Goal: Task Accomplishment & Management: Complete application form

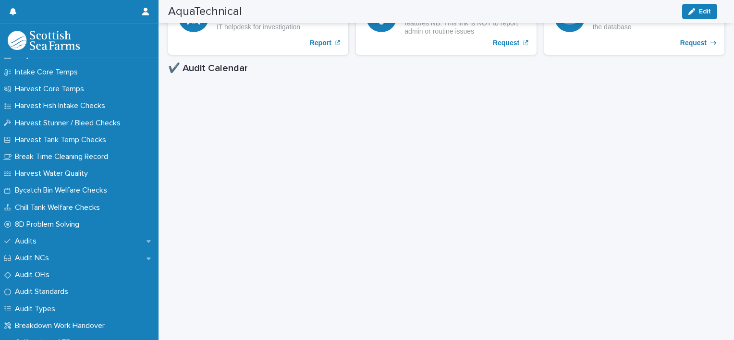
scroll to position [149, 0]
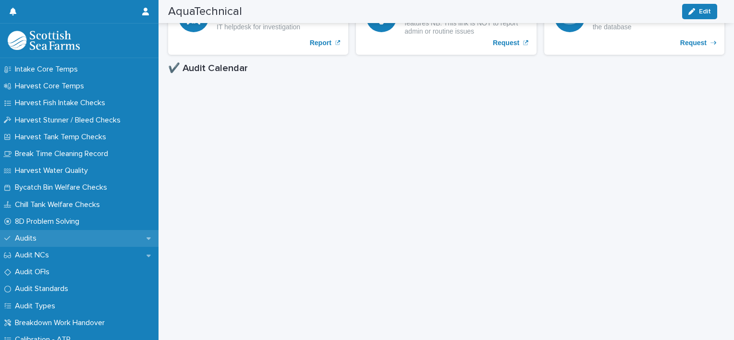
click at [47, 238] on div "Audits" at bounding box center [79, 238] width 158 height 17
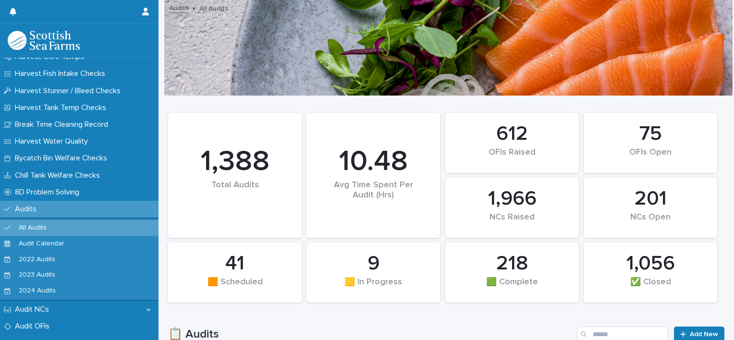
scroll to position [109, 0]
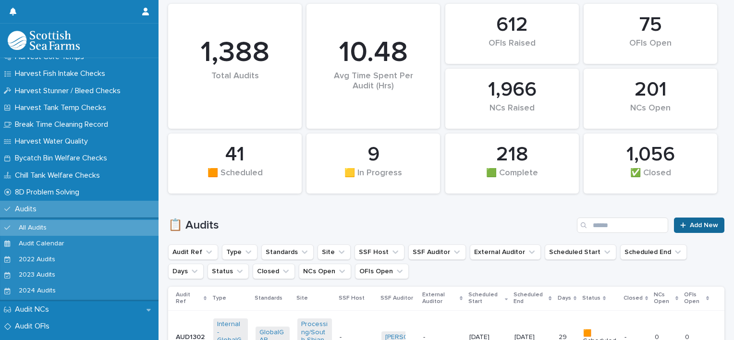
click at [701, 220] on link "Add New" at bounding box center [699, 225] width 50 height 15
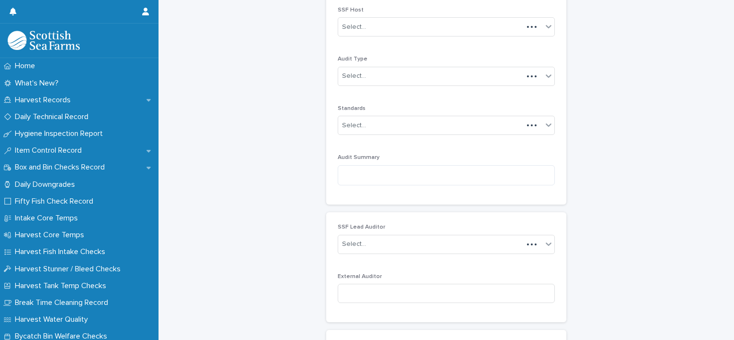
scroll to position [13, 0]
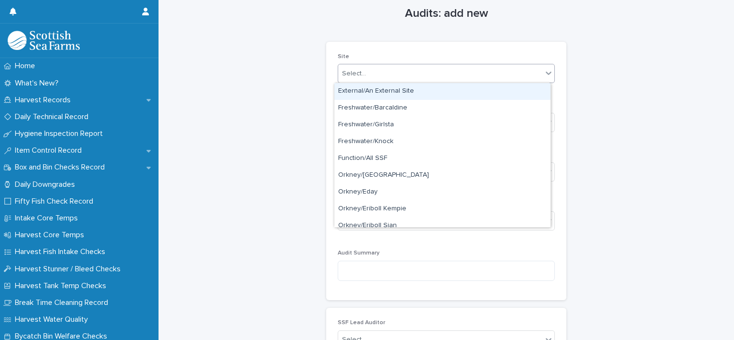
click at [408, 79] on div "Select..." at bounding box center [440, 74] width 204 height 16
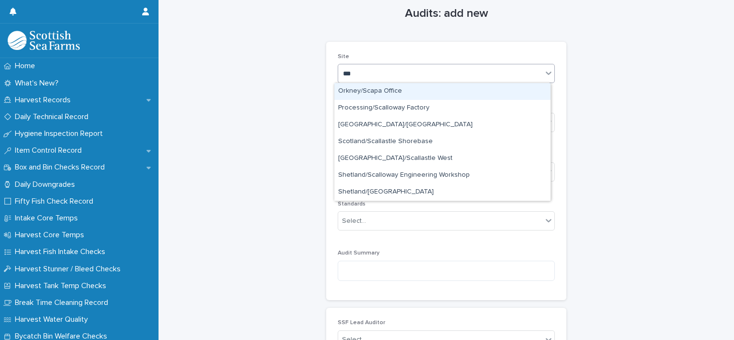
type input "****"
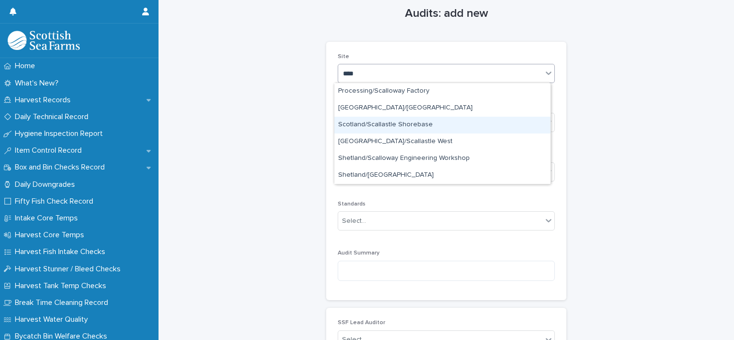
click at [400, 123] on div "Scotland/Scallastle Shorebase" at bounding box center [442, 125] width 216 height 17
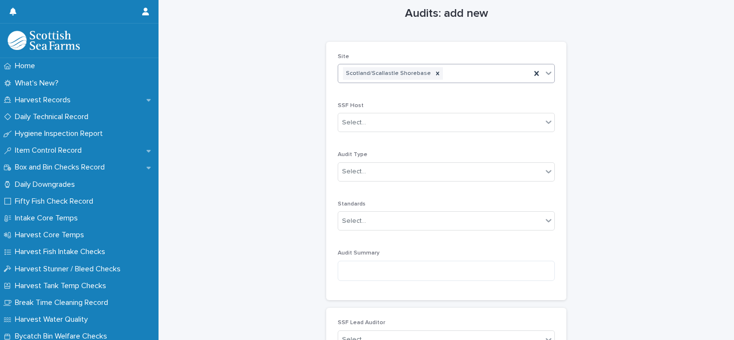
click at [400, 123] on div "Select..." at bounding box center [440, 123] width 204 height 16
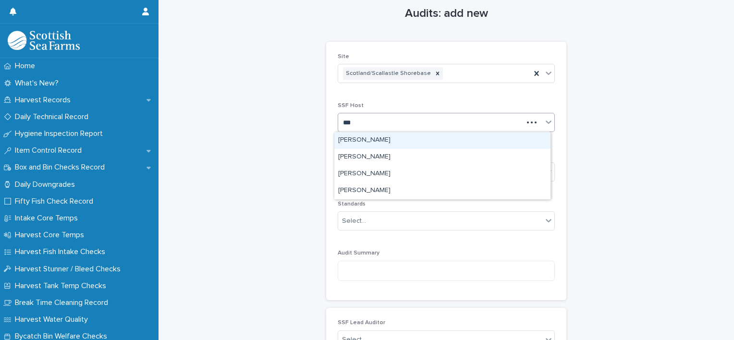
type input "****"
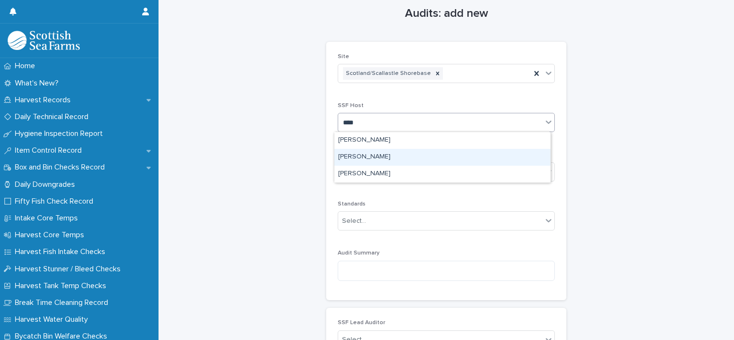
click at [385, 158] on div "[PERSON_NAME]" at bounding box center [442, 157] width 216 height 17
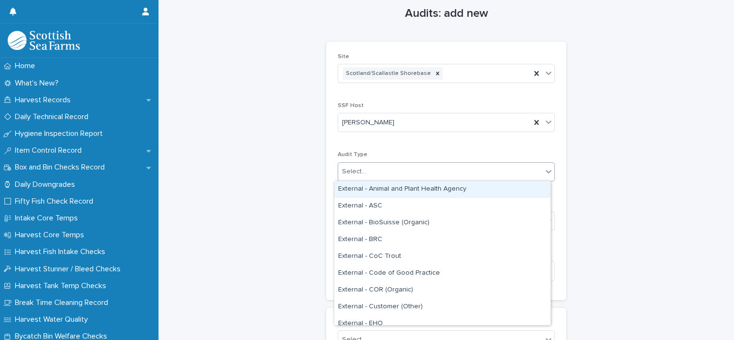
click at [380, 171] on div "Select..." at bounding box center [440, 172] width 204 height 16
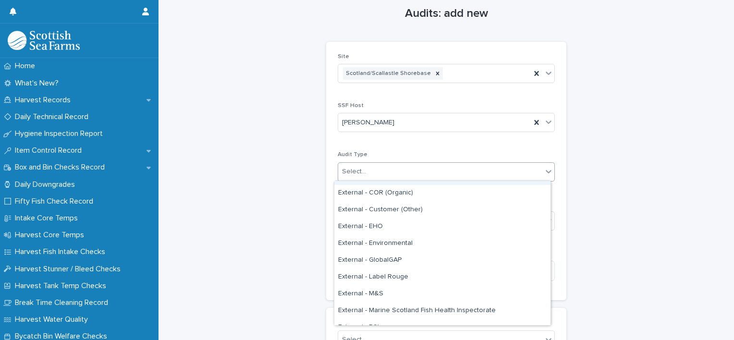
scroll to position [97, 0]
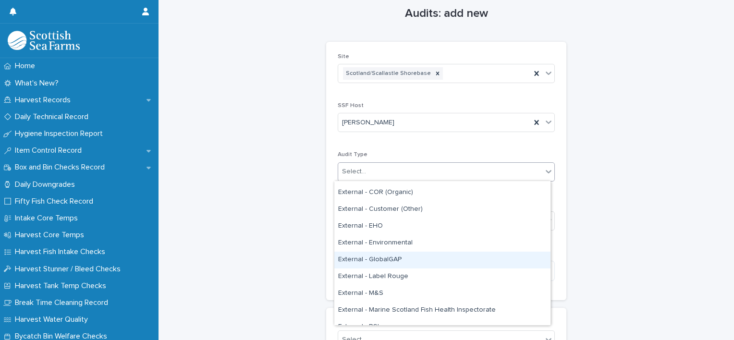
click at [394, 257] on div "External - GlobalGAP" at bounding box center [442, 260] width 216 height 17
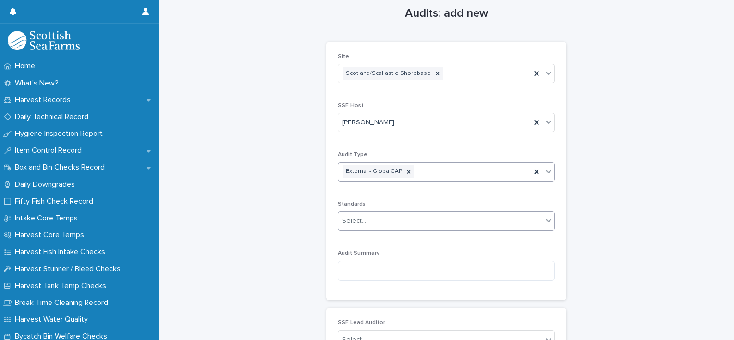
click at [406, 221] on div "Select..." at bounding box center [440, 221] width 204 height 16
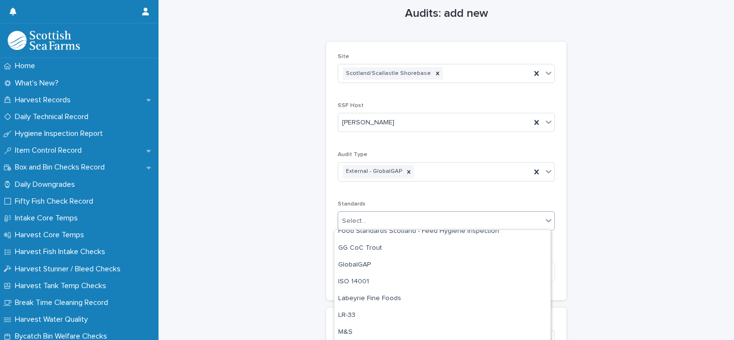
scroll to position [108, 0]
click at [405, 264] on div "GlobalGAP" at bounding box center [442, 265] width 216 height 17
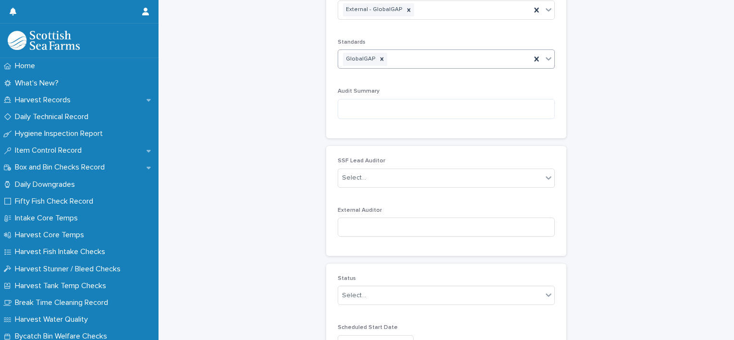
scroll to position [176, 0]
click at [403, 221] on input at bounding box center [446, 226] width 217 height 19
paste input "**********"
type input "**********"
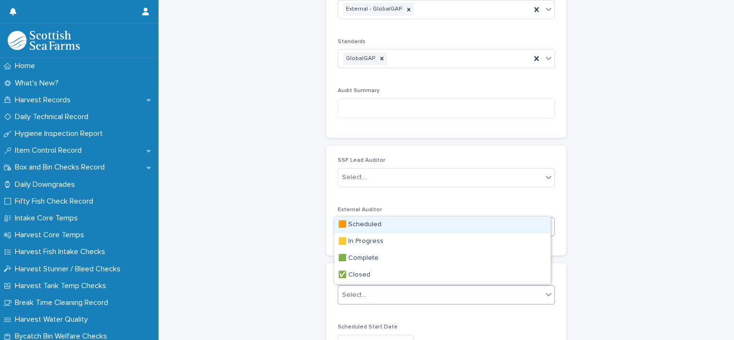
drag, startPoint x: 396, startPoint y: 290, endPoint x: 356, endPoint y: 224, distance: 76.5
click at [356, 224] on div "🟧 Scheduled" at bounding box center [442, 225] width 216 height 17
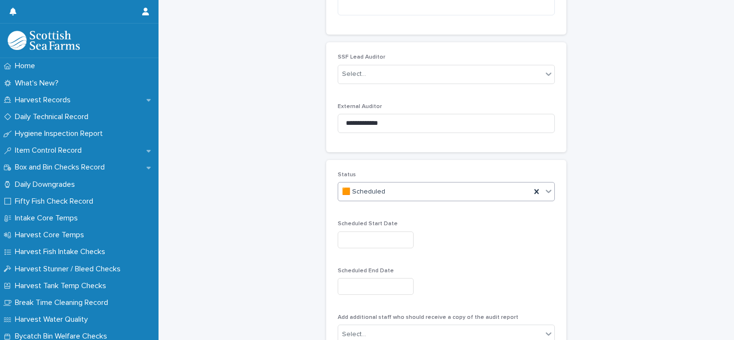
scroll to position [280, 0]
click at [390, 236] on input "text" at bounding box center [376, 238] width 76 height 17
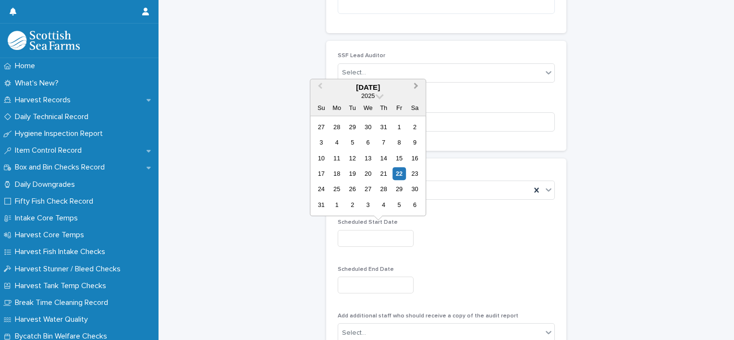
click at [416, 86] on span "Next Month" at bounding box center [416, 87] width 0 height 13
click at [353, 176] on div "18" at bounding box center [352, 173] width 13 height 13
type input "**********"
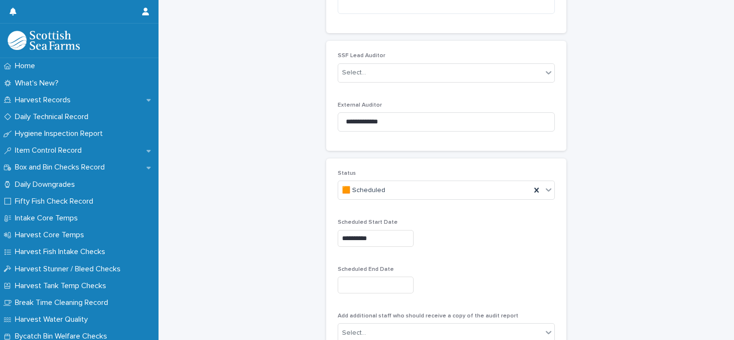
click at [381, 287] on input "text" at bounding box center [376, 285] width 76 height 17
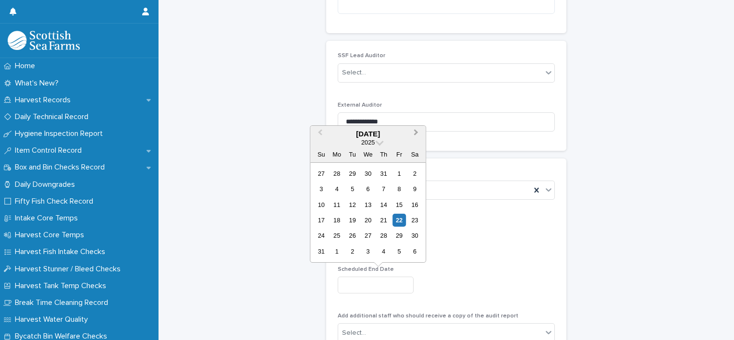
click at [416, 133] on span "Next Month" at bounding box center [416, 133] width 0 height 13
click at [354, 220] on div "18" at bounding box center [352, 220] width 13 height 13
type input "**********"
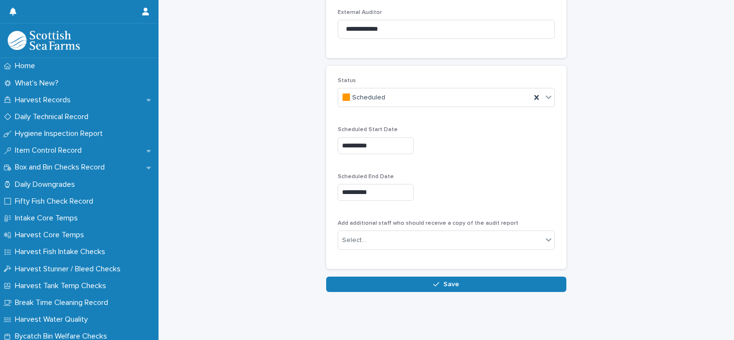
scroll to position [377, 0]
click at [451, 281] on span "Save" at bounding box center [451, 284] width 16 height 7
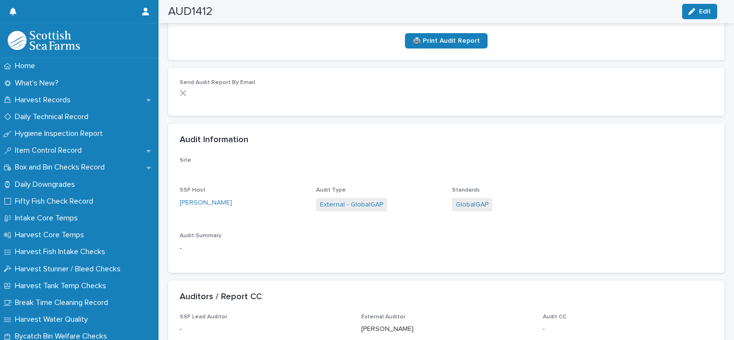
scroll to position [367, 0]
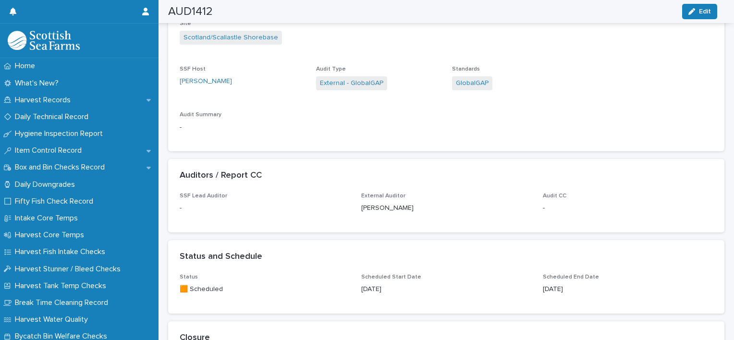
click at [384, 207] on p "[PERSON_NAME]" at bounding box center [446, 208] width 170 height 10
copy p "[PERSON_NAME]"
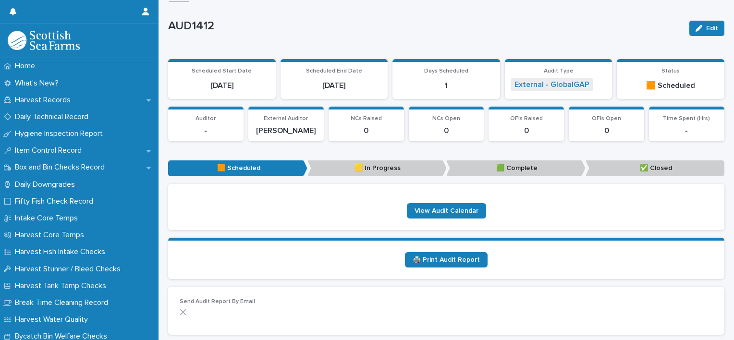
scroll to position [0, 0]
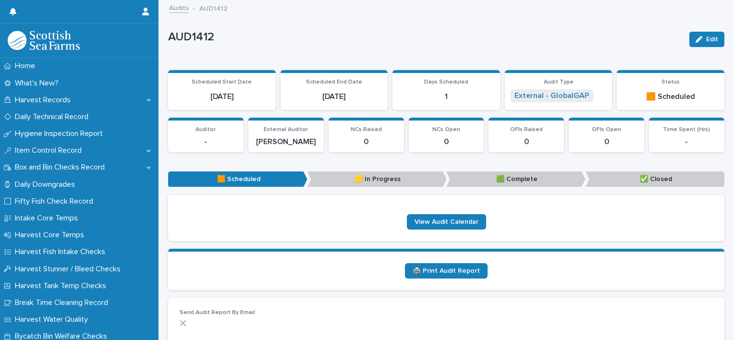
click at [177, 4] on link "Audits" at bounding box center [179, 7] width 20 height 11
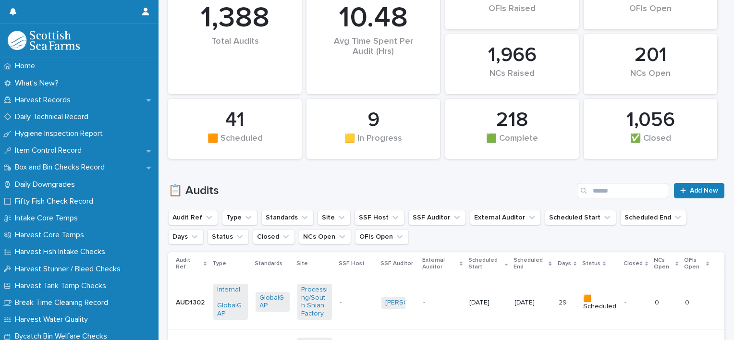
scroll to position [144, 0]
click at [690, 189] on span "Add New" at bounding box center [704, 190] width 28 height 7
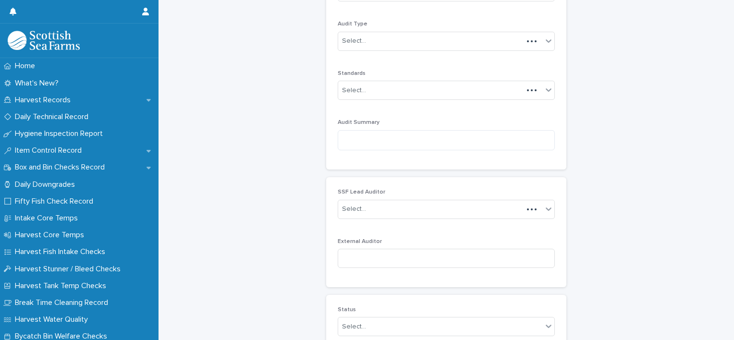
scroll to position [145, 0]
click at [483, 39] on div "Select..." at bounding box center [440, 40] width 204 height 16
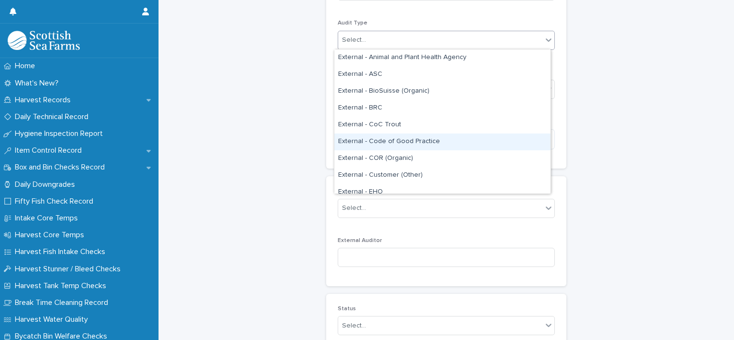
click at [443, 144] on div "External - Code of Good Practice" at bounding box center [442, 142] width 216 height 17
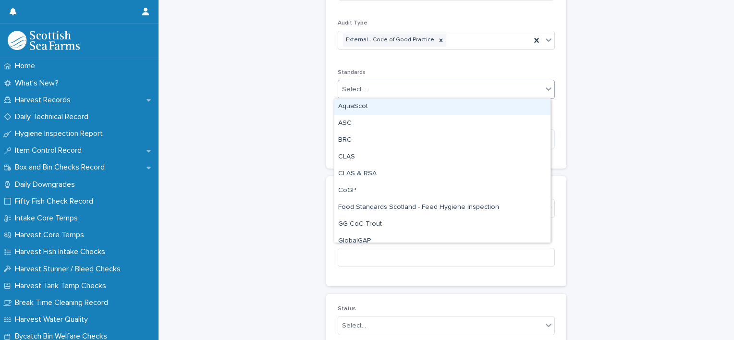
click at [432, 94] on div "Select..." at bounding box center [440, 90] width 204 height 16
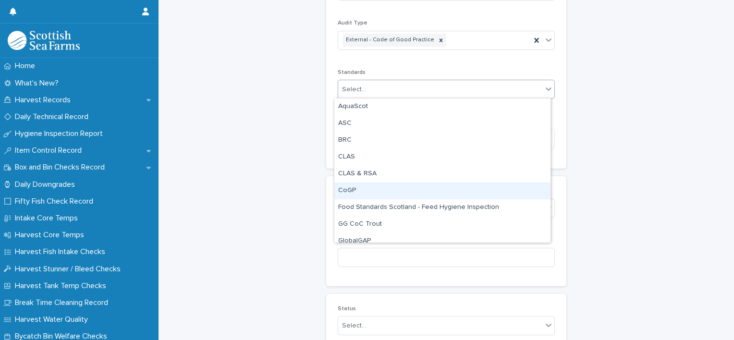
click at [403, 190] on div "CoGP" at bounding box center [442, 190] width 216 height 17
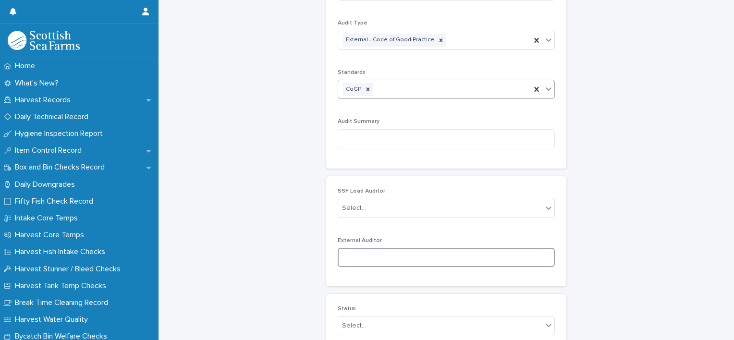
click at [361, 251] on input at bounding box center [446, 257] width 217 height 19
paste input "**********"
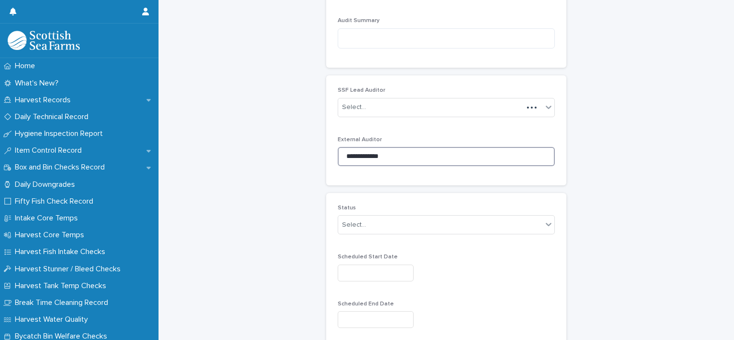
scroll to position [246, 0]
type input "**********"
click at [401, 225] on div "Select..." at bounding box center [440, 225] width 204 height 16
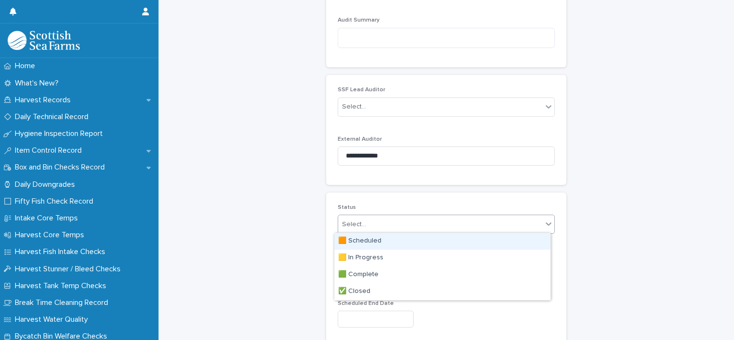
click at [394, 243] on div "🟧 Scheduled" at bounding box center [442, 241] width 216 height 17
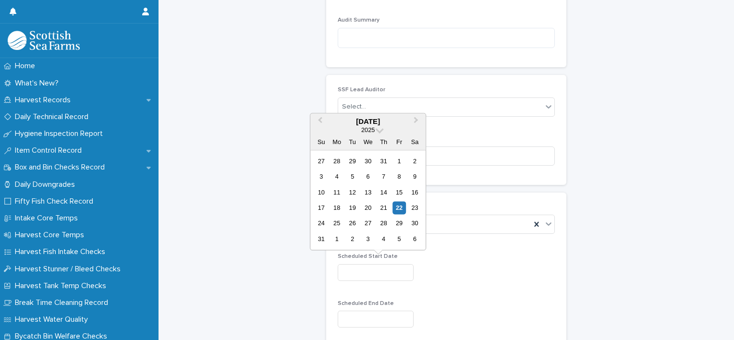
click at [390, 271] on input "text" at bounding box center [376, 272] width 76 height 17
click at [352, 206] on div "19" at bounding box center [352, 207] width 13 height 13
type input "*********"
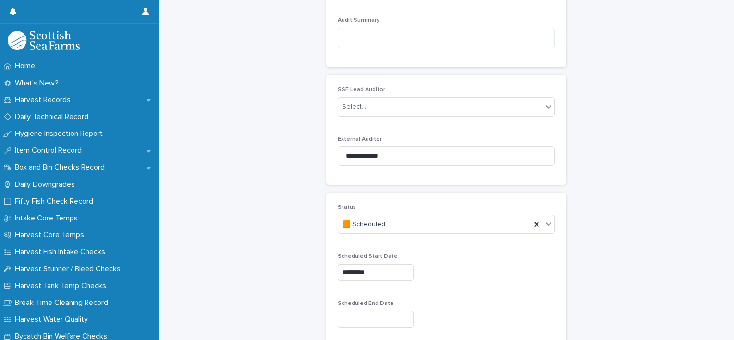
click at [361, 318] on input "text" at bounding box center [376, 319] width 76 height 17
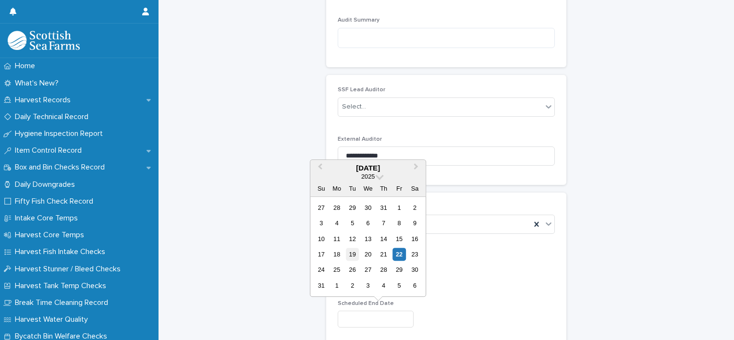
click at [354, 255] on div "19" at bounding box center [352, 254] width 13 height 13
type input "*********"
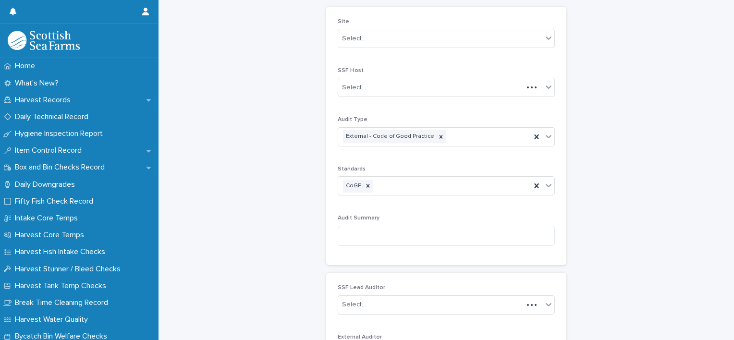
scroll to position [48, 0]
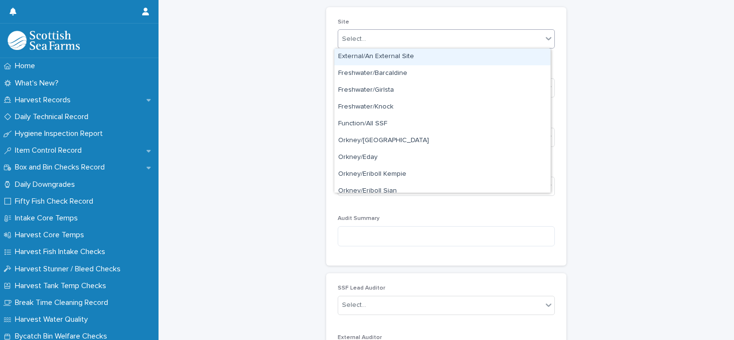
click at [490, 33] on div "Select..." at bounding box center [440, 39] width 204 height 16
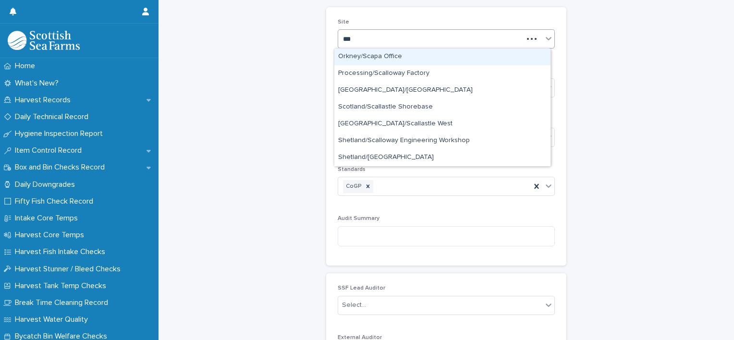
type input "****"
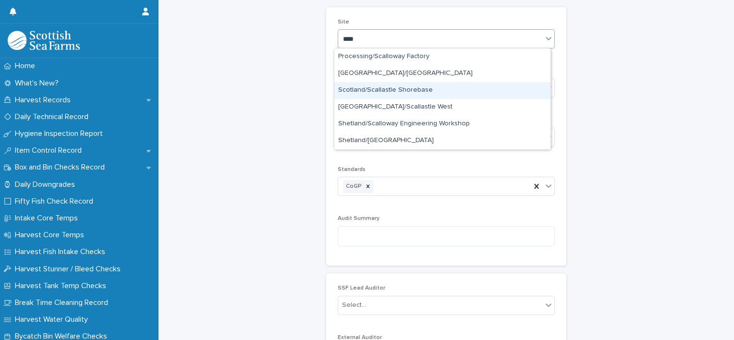
click at [468, 85] on div "Scotland/Scallastle Shorebase" at bounding box center [442, 90] width 216 height 17
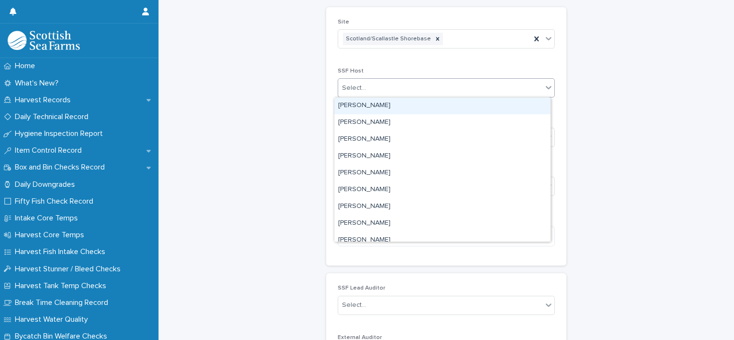
click at [468, 85] on div "Select..." at bounding box center [440, 88] width 204 height 16
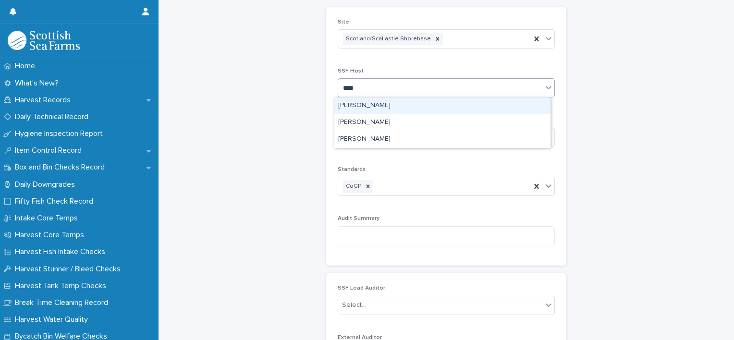
type input "*****"
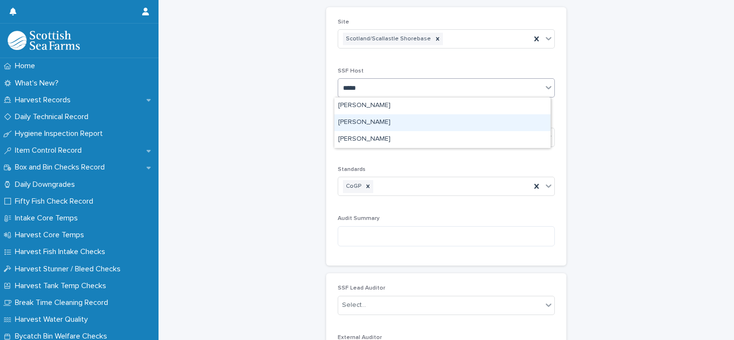
click at [431, 125] on div "[PERSON_NAME]" at bounding box center [442, 122] width 216 height 17
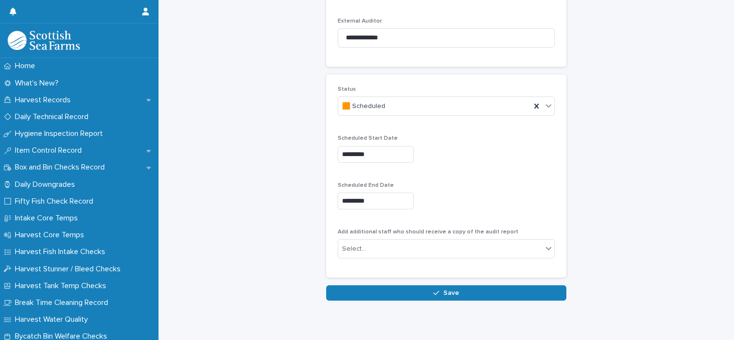
scroll to position [378, 0]
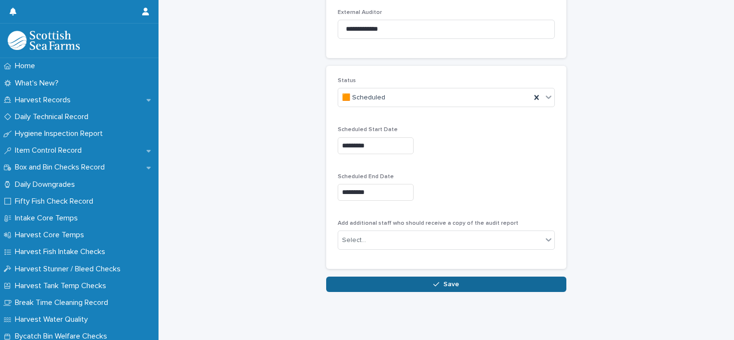
click at [462, 277] on button "Save" at bounding box center [446, 284] width 240 height 15
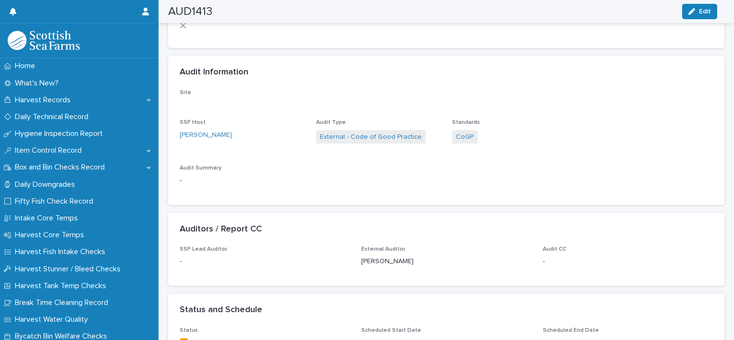
scroll to position [368, 0]
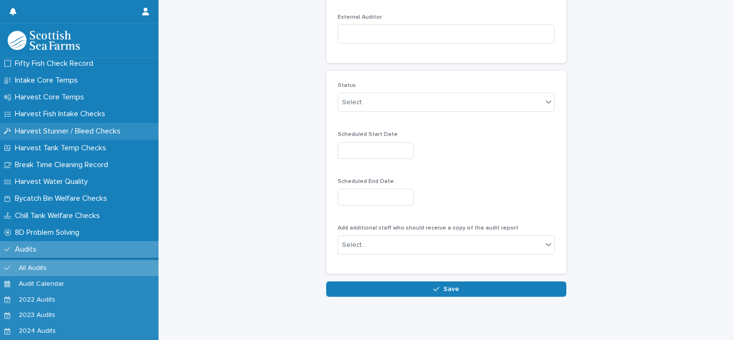
scroll to position [138, 0]
click at [56, 243] on div "Audits" at bounding box center [79, 249] width 158 height 17
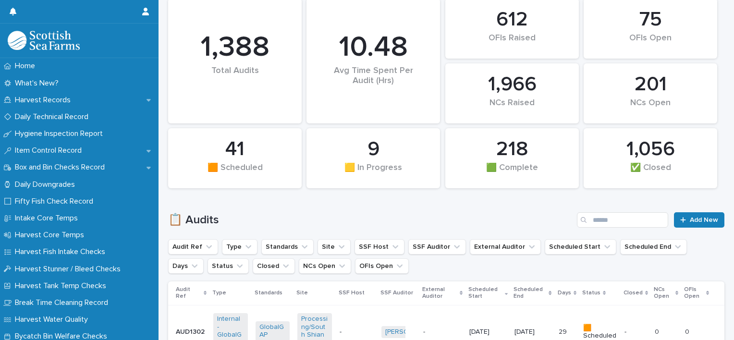
scroll to position [115, 0]
click at [695, 217] on span "Add New" at bounding box center [704, 219] width 28 height 7
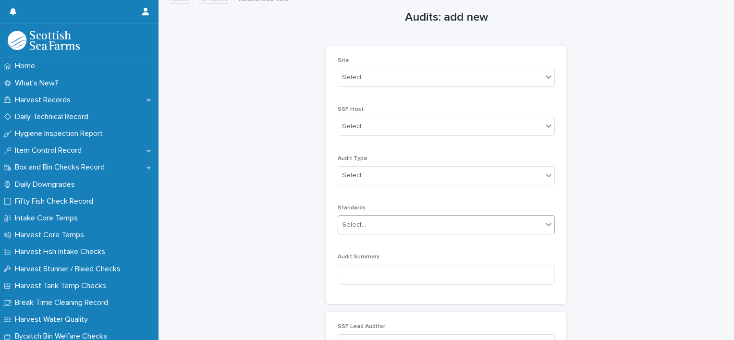
scroll to position [8, 0]
click at [425, 79] on div "Select..." at bounding box center [440, 79] width 204 height 16
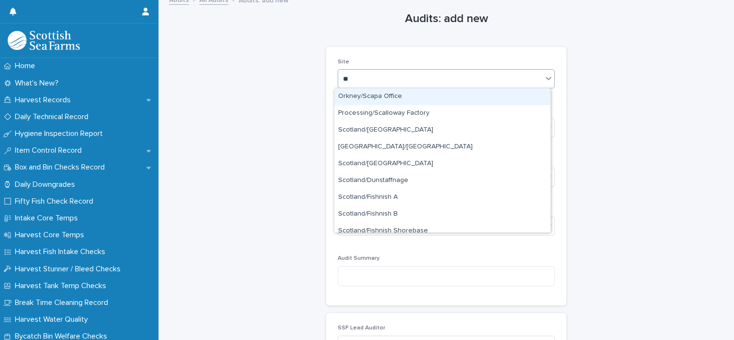
type input "***"
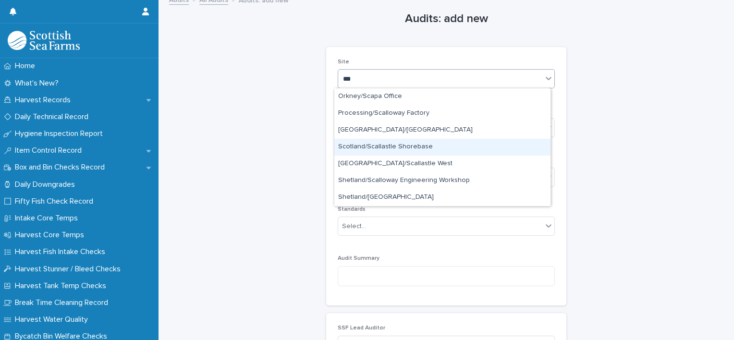
click at [417, 145] on div "Scotland/Scallastle Shorebase" at bounding box center [442, 147] width 216 height 17
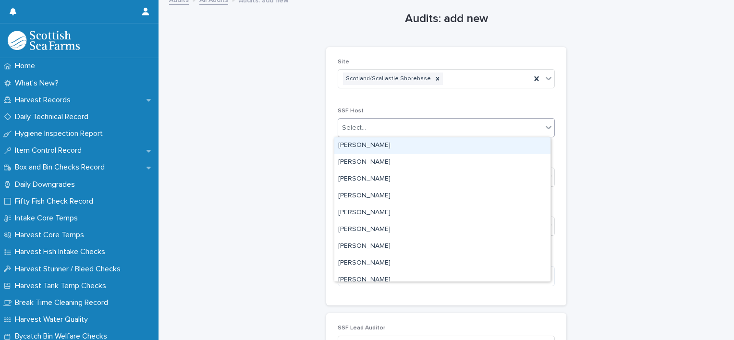
click at [411, 127] on div "Select..." at bounding box center [440, 128] width 204 height 16
type input "******"
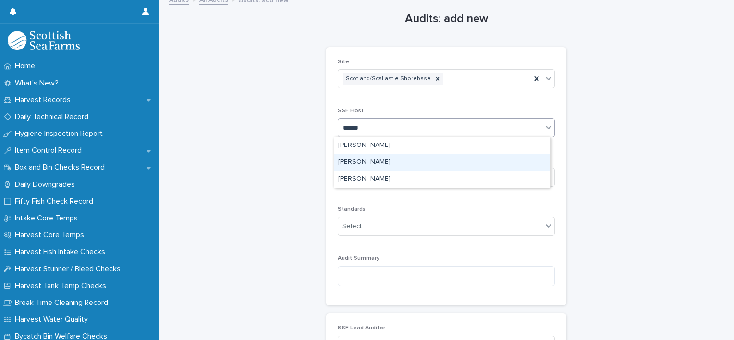
click at [396, 163] on div "[PERSON_NAME]" at bounding box center [442, 162] width 216 height 17
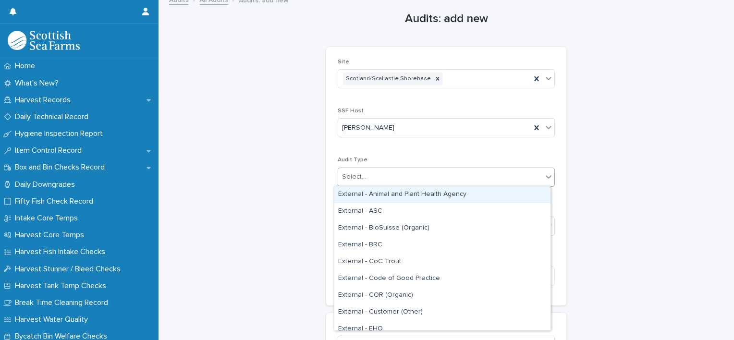
click at [388, 181] on div "Select..." at bounding box center [440, 177] width 204 height 16
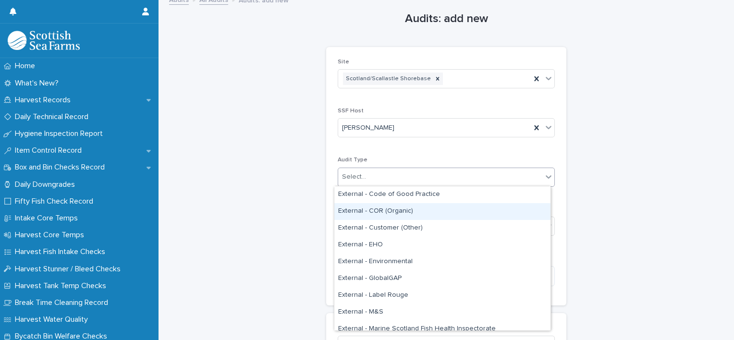
scroll to position [104, 0]
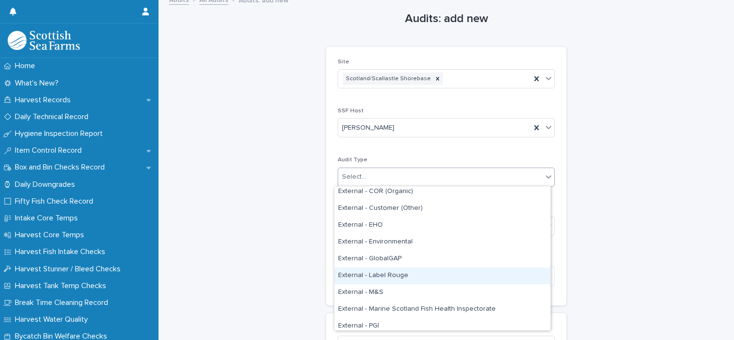
click at [386, 270] on div "External - Label Rouge" at bounding box center [442, 275] width 216 height 17
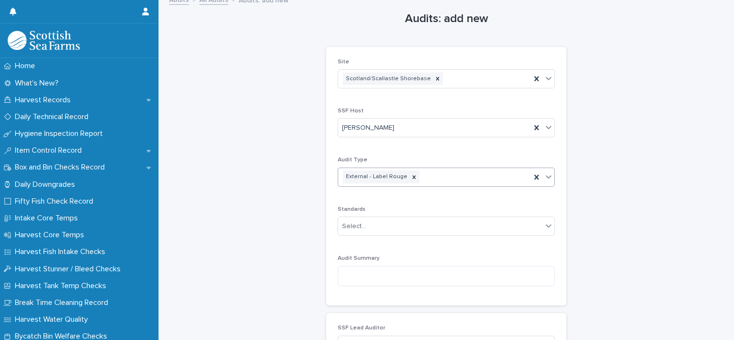
click at [440, 175] on div "External - Label Rouge" at bounding box center [434, 177] width 193 height 17
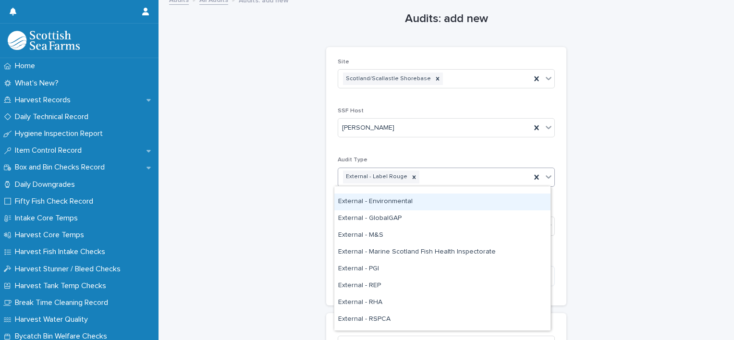
scroll to position [149, 0]
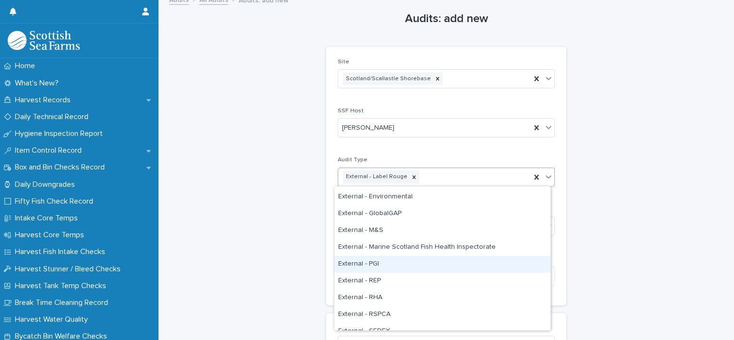
click at [401, 260] on div "External - PGI" at bounding box center [442, 264] width 216 height 17
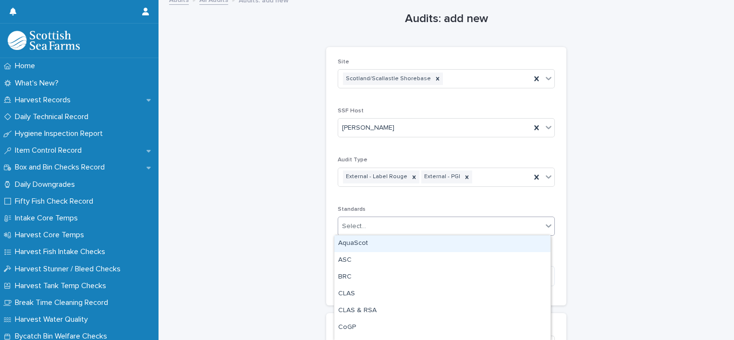
click at [409, 227] on div "Select..." at bounding box center [440, 226] width 204 height 16
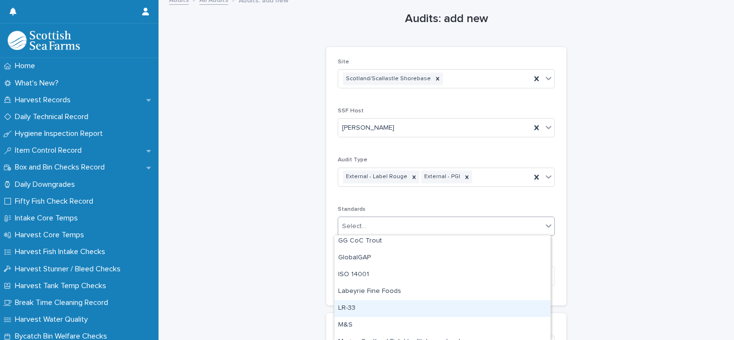
click at [378, 306] on div "LR-33" at bounding box center [442, 308] width 216 height 17
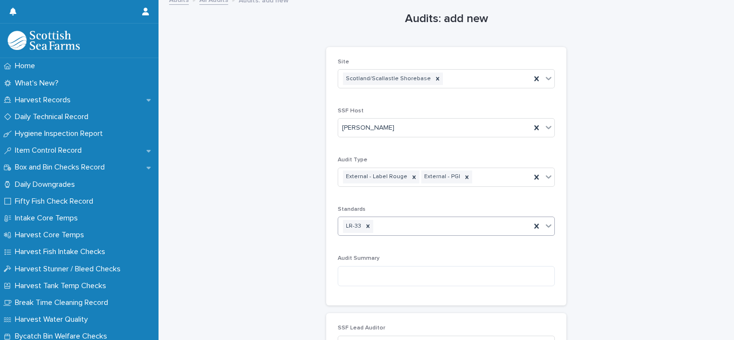
click at [399, 228] on div "LR-33" at bounding box center [434, 226] width 193 height 17
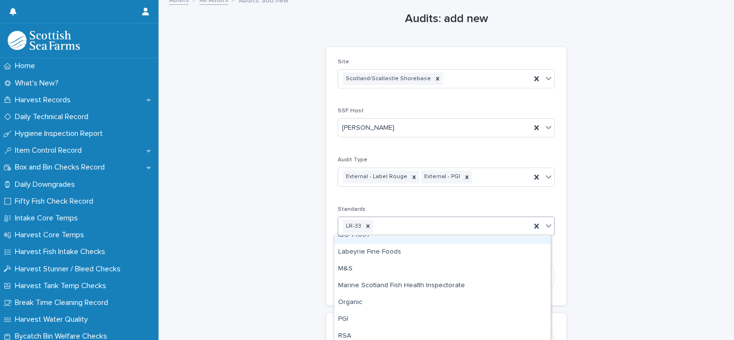
scroll to position [159, 0]
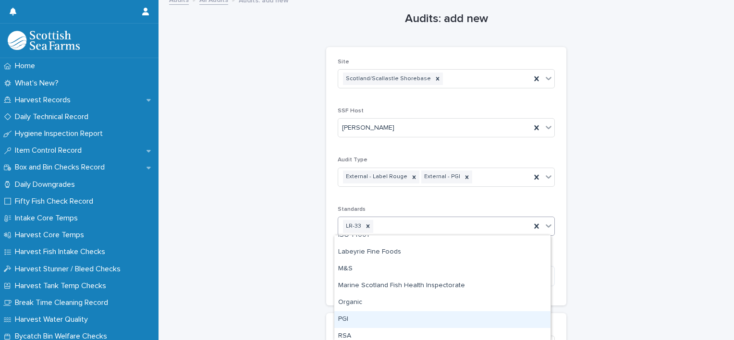
click at [384, 316] on div "PGI" at bounding box center [442, 319] width 216 height 17
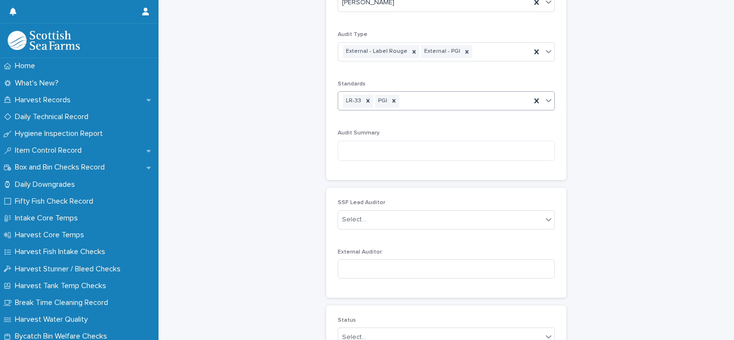
scroll to position [139, 0]
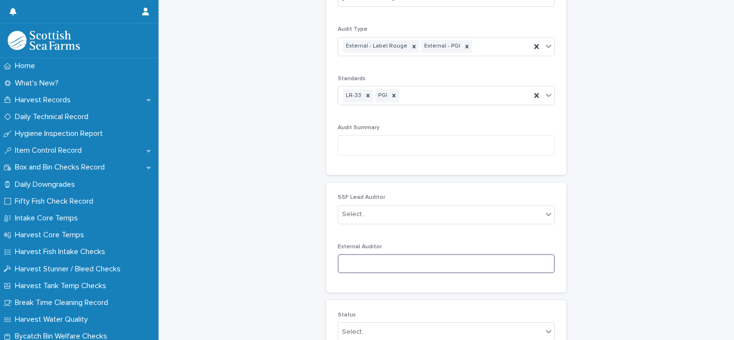
click at [415, 267] on input at bounding box center [446, 263] width 217 height 19
paste input "**********"
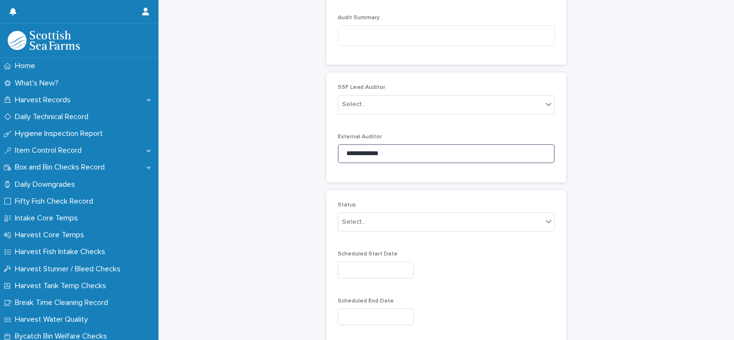
scroll to position [303, 0]
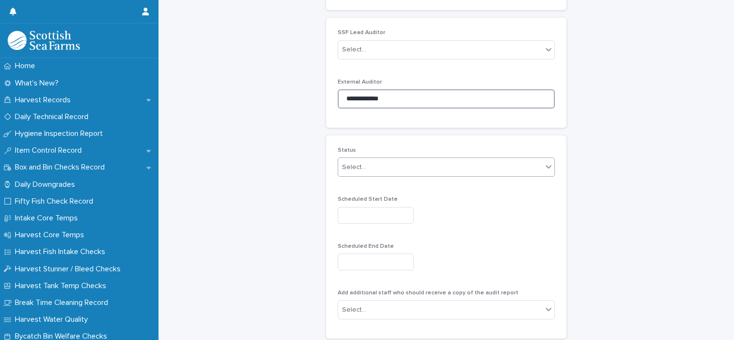
type input "**********"
click at [483, 160] on div "Select..." at bounding box center [440, 167] width 204 height 16
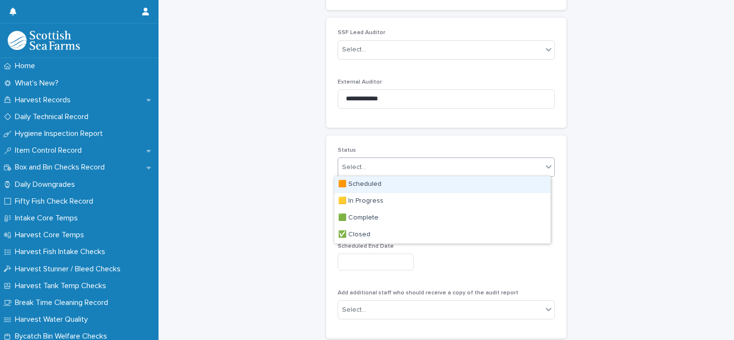
click at [469, 184] on div "🟧 Scheduled" at bounding box center [442, 184] width 216 height 17
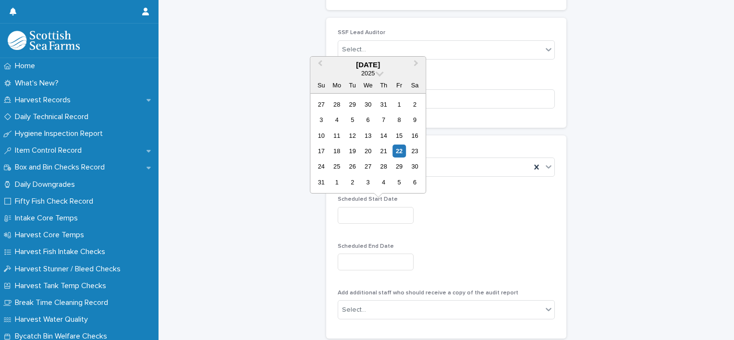
click at [413, 217] on input "text" at bounding box center [376, 215] width 76 height 17
click at [416, 64] on span "Next Month" at bounding box center [416, 64] width 0 height 13
click at [385, 150] on div "20" at bounding box center [383, 151] width 13 height 13
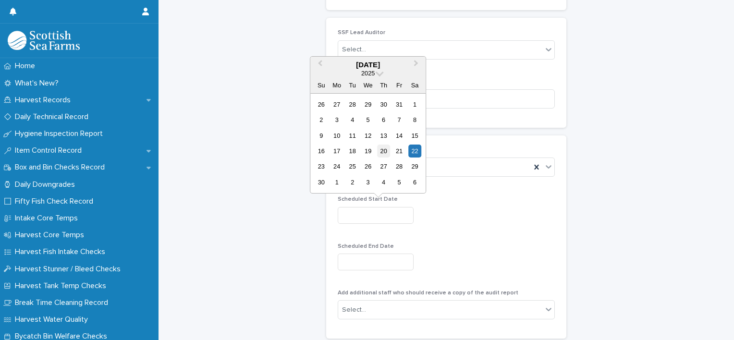
type input "**********"
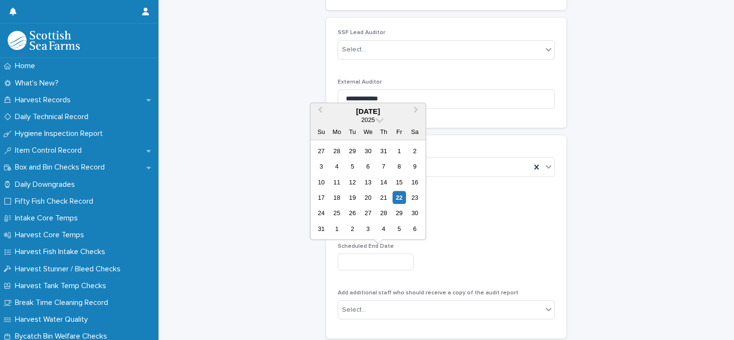
click at [378, 258] on input "text" at bounding box center [376, 262] width 76 height 17
click at [415, 108] on button "Next Month" at bounding box center [416, 111] width 15 height 15
click at [384, 197] on div "20" at bounding box center [383, 197] width 13 height 13
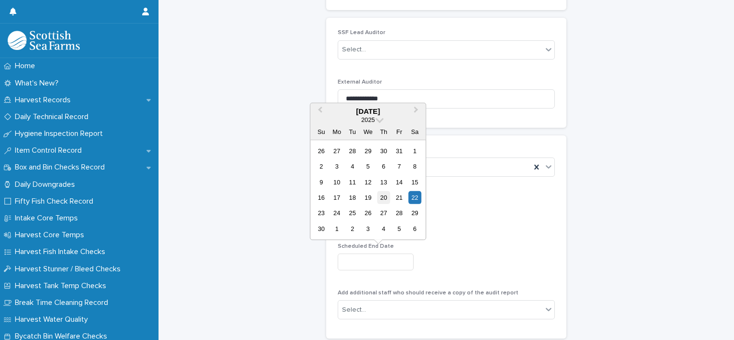
type input "**********"
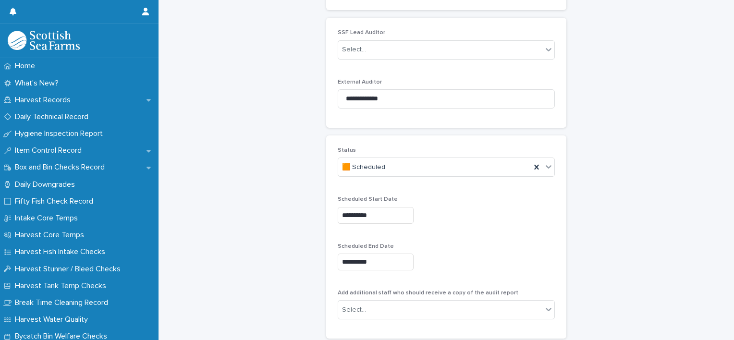
scroll to position [378, 0]
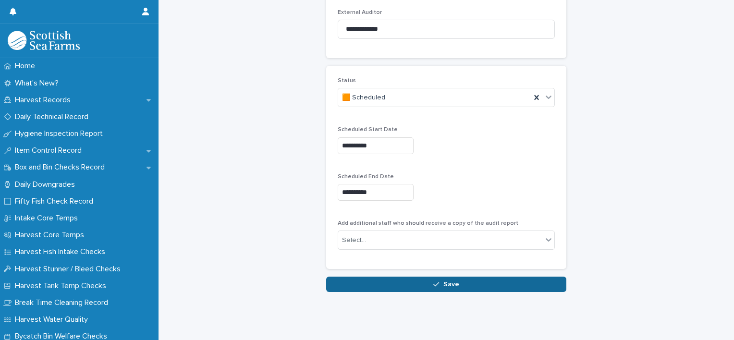
click at [459, 279] on button "Save" at bounding box center [446, 284] width 240 height 15
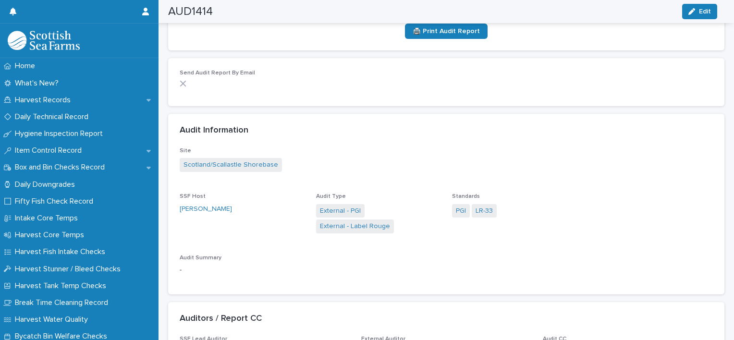
scroll to position [384, 0]
